Goal: Navigation & Orientation: Find specific page/section

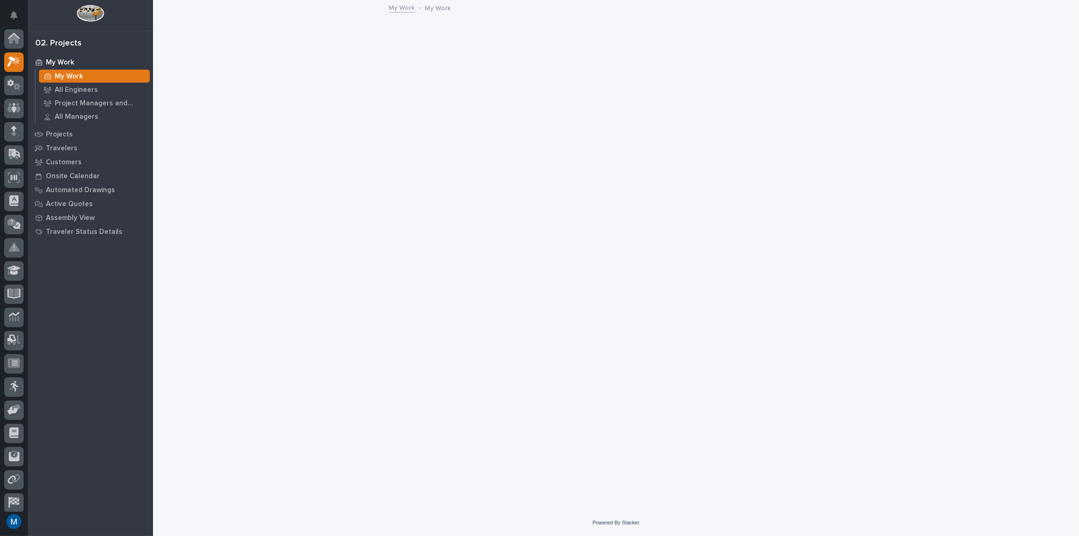
scroll to position [23, 0]
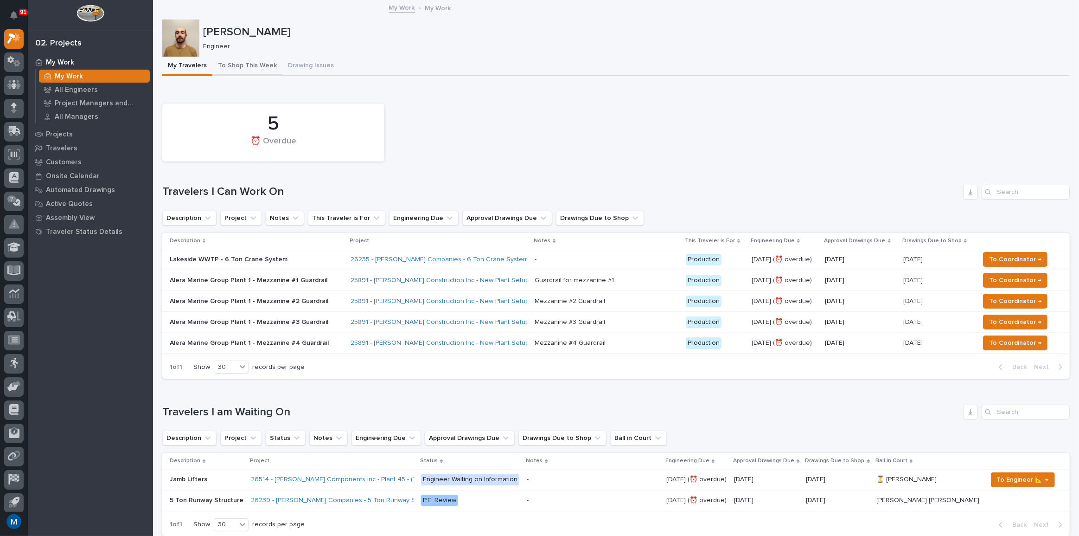
click at [235, 63] on button "To Shop This Week" at bounding box center [247, 66] width 70 height 19
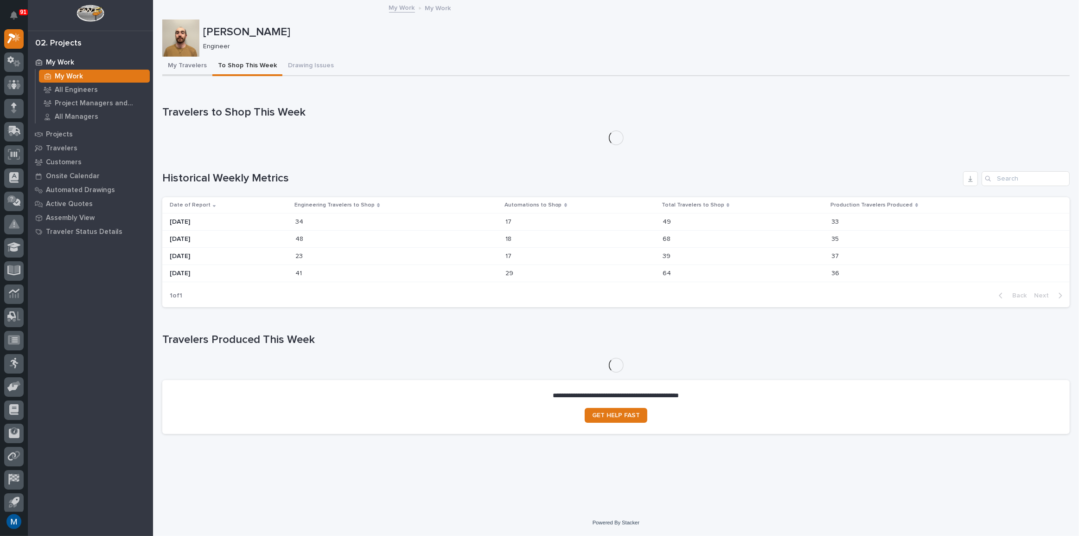
drag, startPoint x: 183, startPoint y: 67, endPoint x: 250, endPoint y: 65, distance: 67.7
click at [183, 67] on button "My Travelers" at bounding box center [187, 66] width 50 height 19
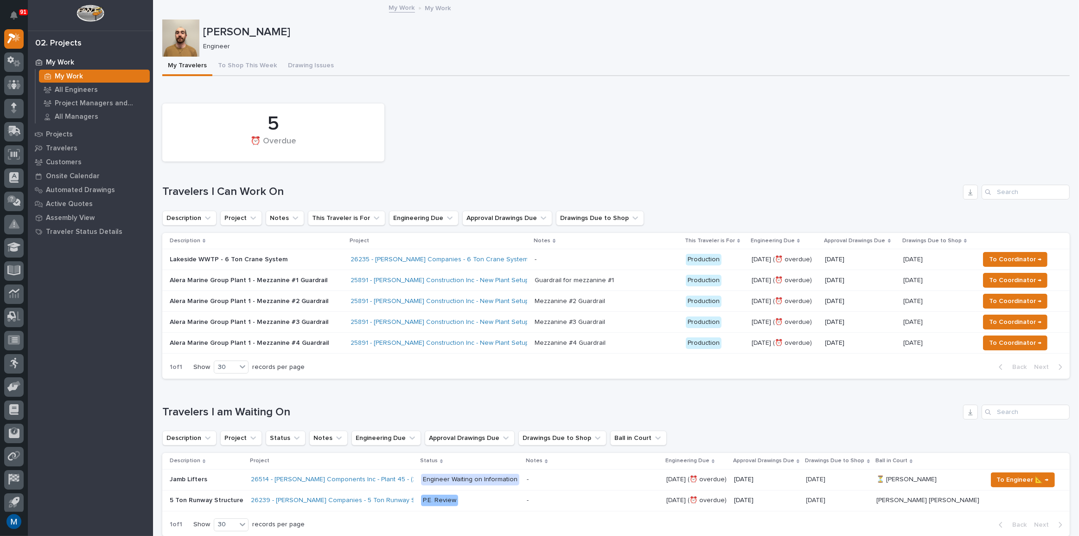
click at [259, 71] on button "To Shop This Week" at bounding box center [247, 66] width 70 height 19
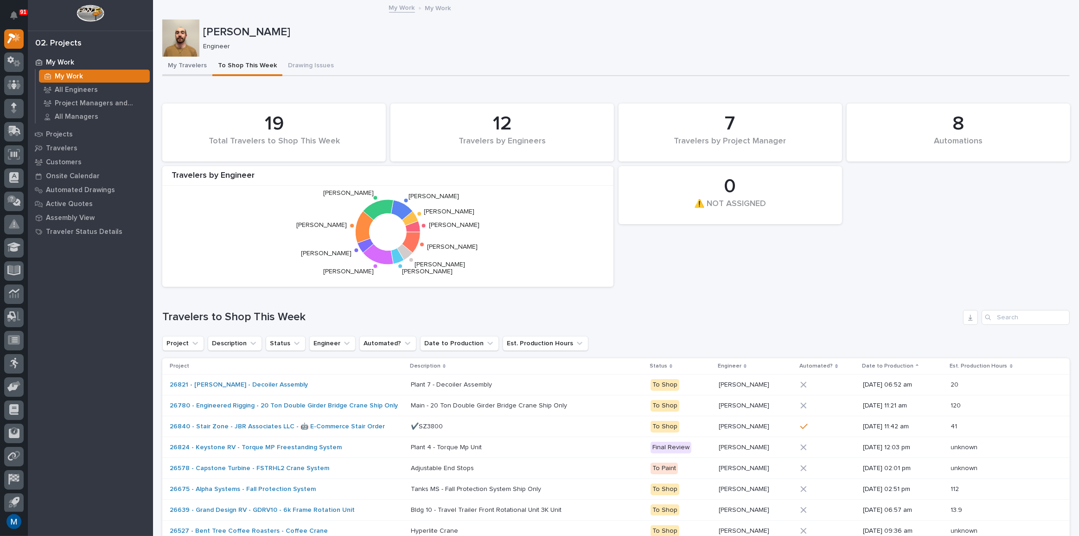
click at [169, 62] on button "My Travelers" at bounding box center [187, 66] width 50 height 19
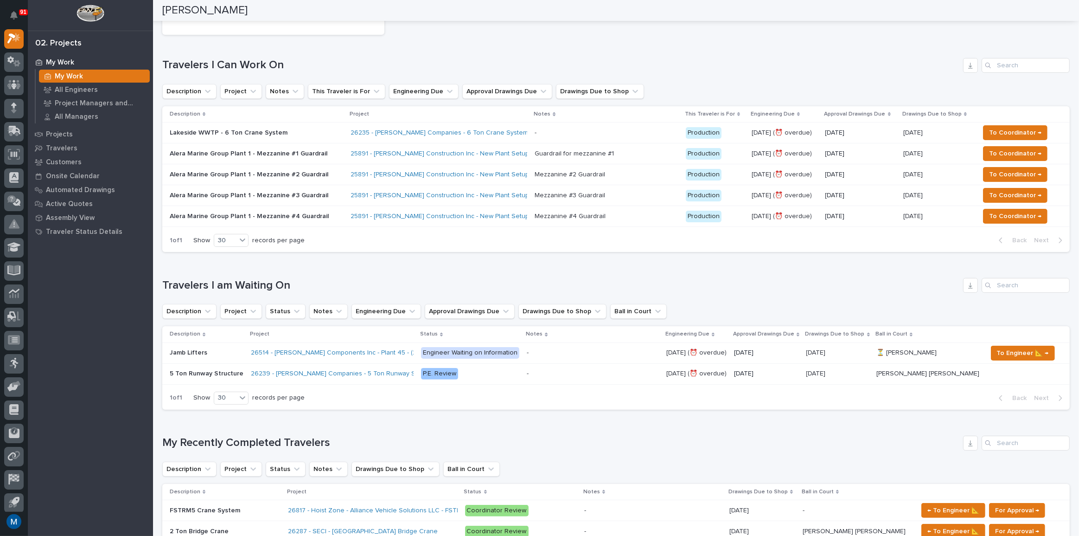
scroll to position [126, 0]
click at [403, 272] on div "Loading... Saving… Travelers I am Waiting On Description Project Status Notes E…" at bounding box center [616, 339] width 908 height 158
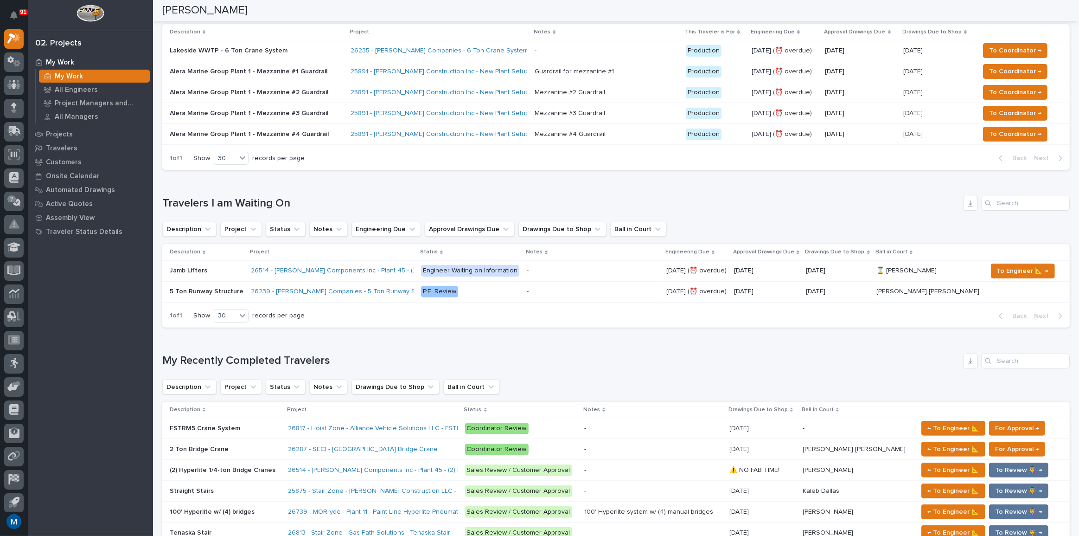
scroll to position [295, 0]
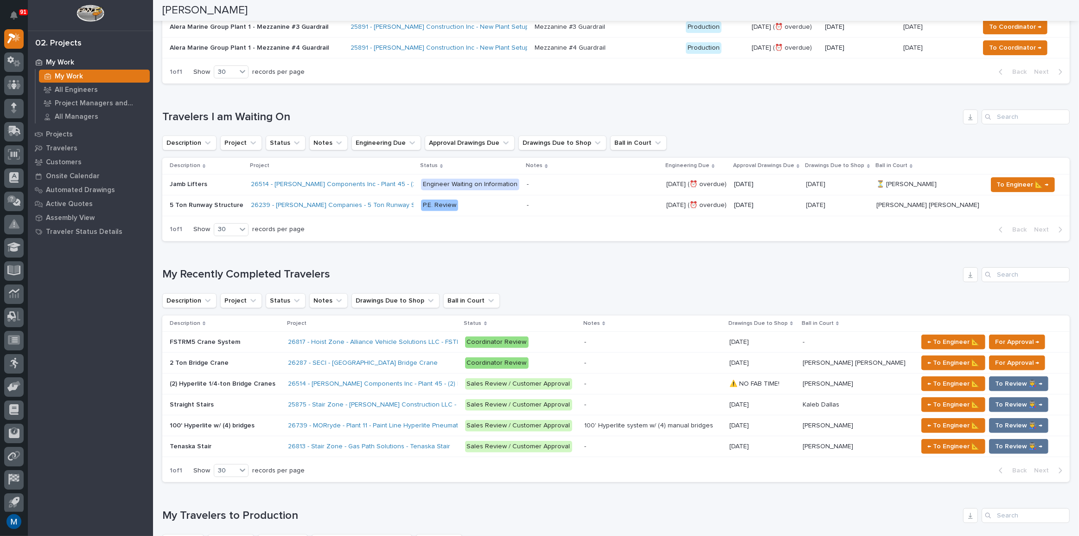
click at [479, 260] on div "Loading... Saving… My Recently Completed Travelers Description Project Status N…" at bounding box center [616, 369] width 908 height 241
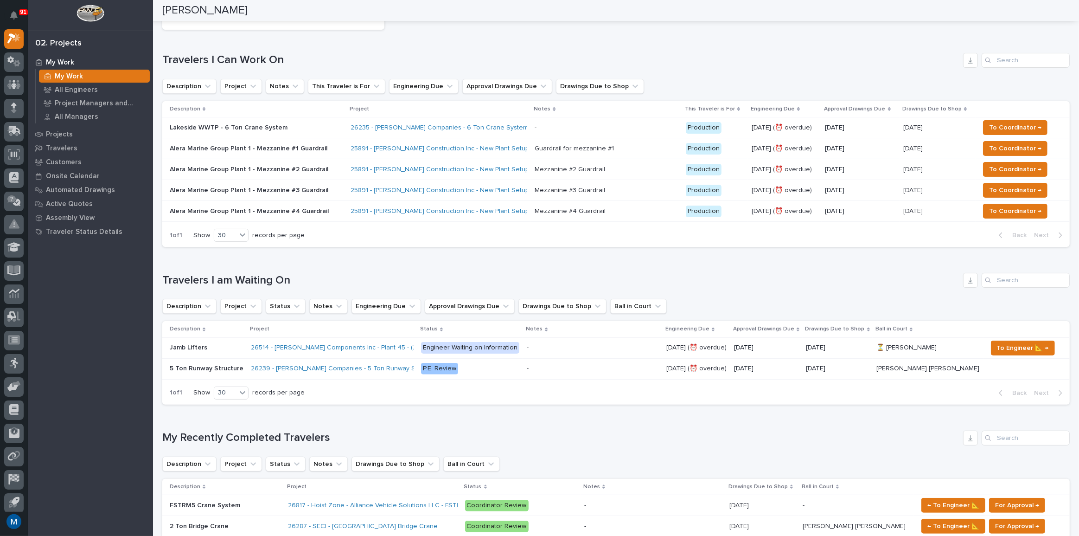
scroll to position [126, 0]
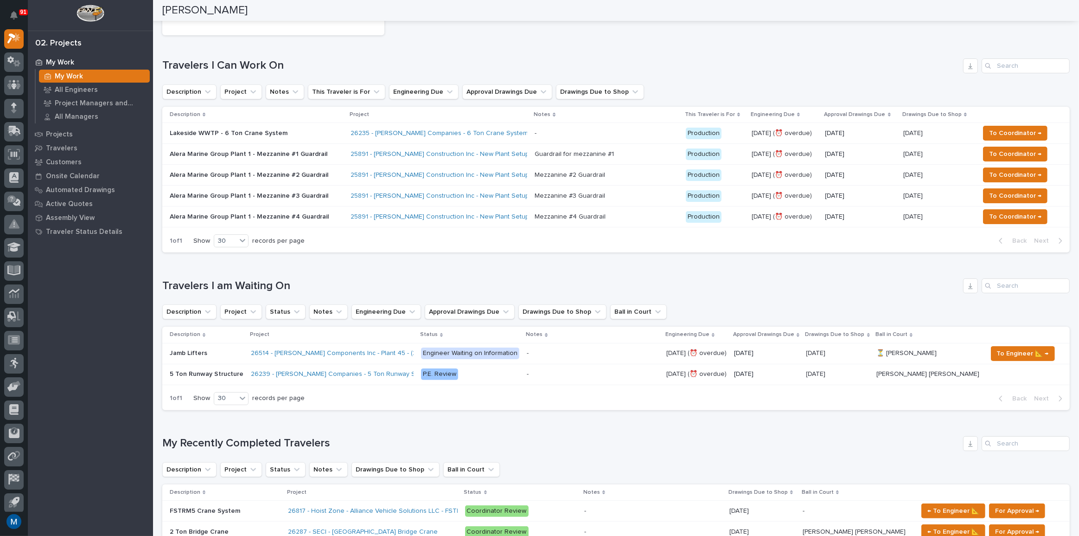
click at [310, 128] on div "Lakeside WWTP - 6 Ton Crane System" at bounding box center [251, 133] width 162 height 10
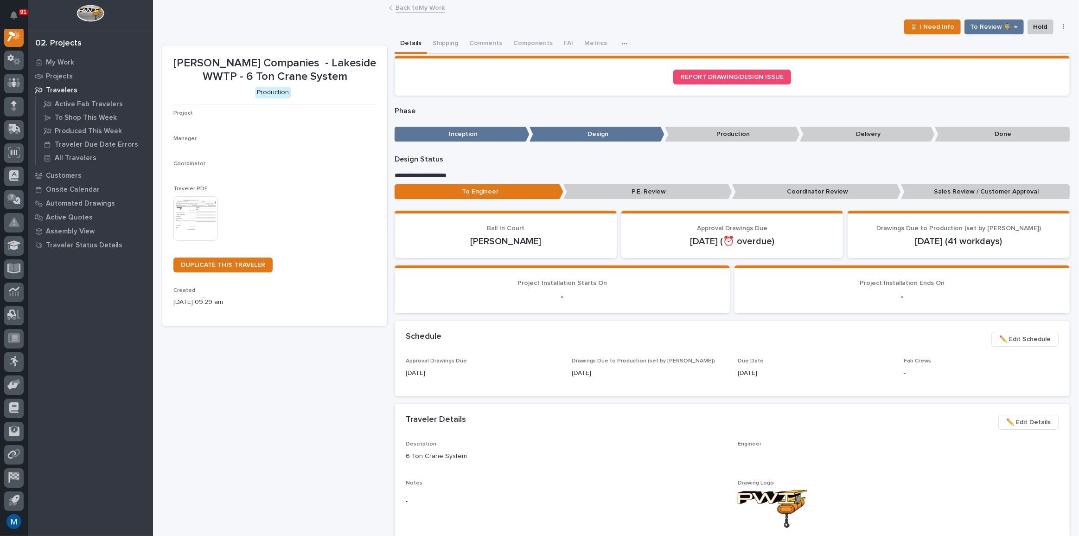
scroll to position [23, 0]
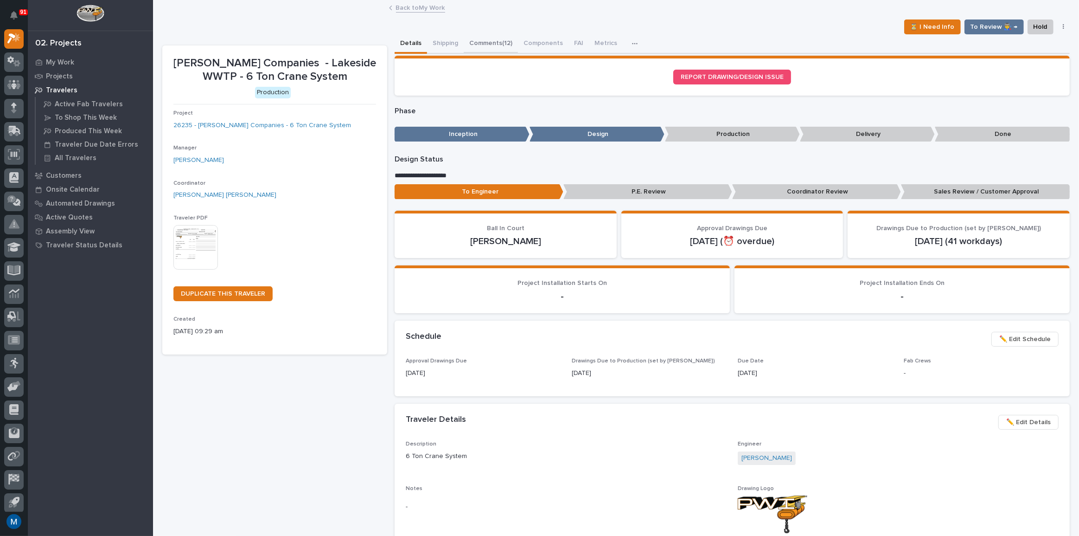
click at [510, 45] on button "Comments (12)" at bounding box center [491, 43] width 54 height 19
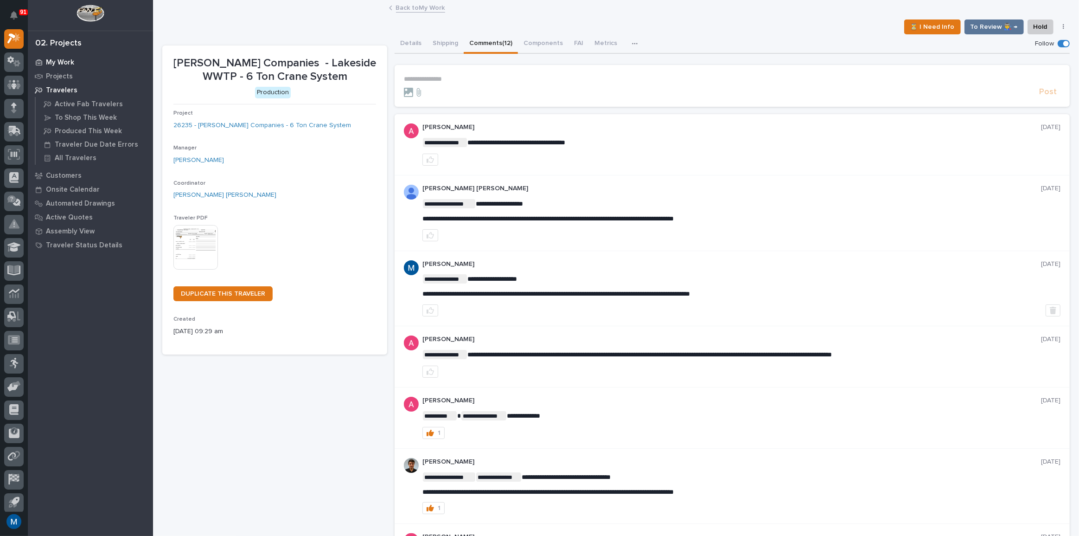
click at [62, 62] on p "My Work" at bounding box center [60, 62] width 28 height 8
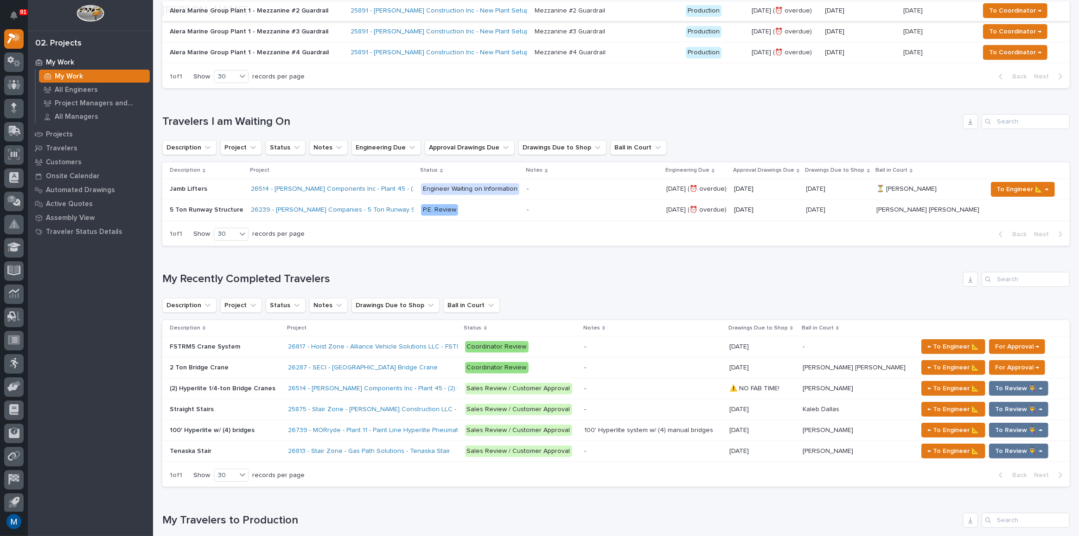
scroll to position [295, 0]
